Goal: Task Accomplishment & Management: Manage account settings

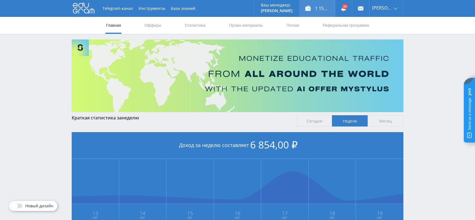
click at [326, 9] on div "1 154,00 ₽" at bounding box center [317, 8] width 35 height 17
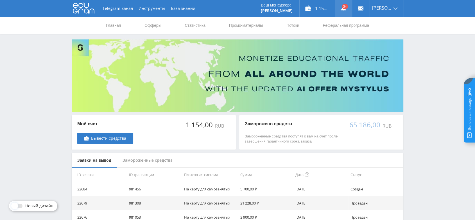
click at [351, 6] on link at bounding box center [343, 8] width 17 height 17
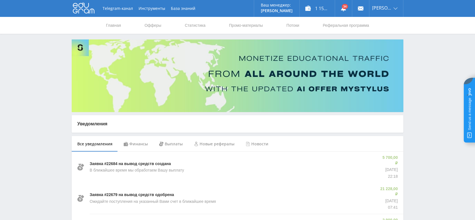
click at [81, 8] on icon at bounding box center [84, 7] width 22 height 11
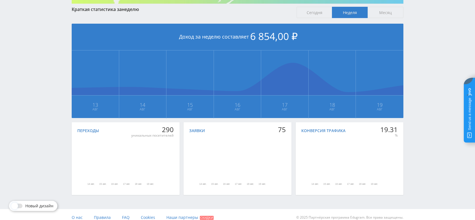
scroll to position [114, 0]
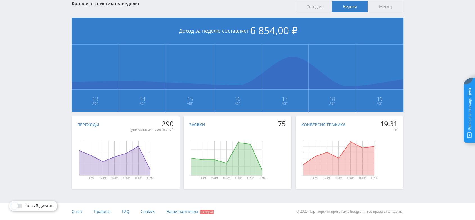
click at [380, 7] on span "Месяц" at bounding box center [386, 6] width 36 height 11
click at [0, 0] on input "Месяц" at bounding box center [0, 0] width 0 height 0
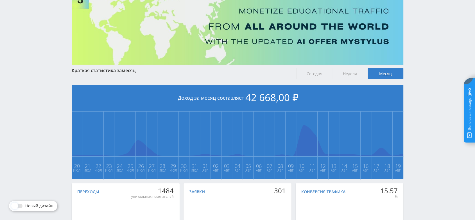
scroll to position [0, 0]
